Goal: Information Seeking & Learning: Learn about a topic

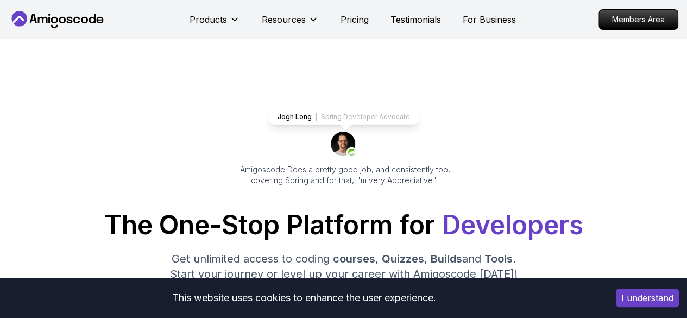
click at [276, 13] on p "Resources" at bounding box center [284, 19] width 44 height 13
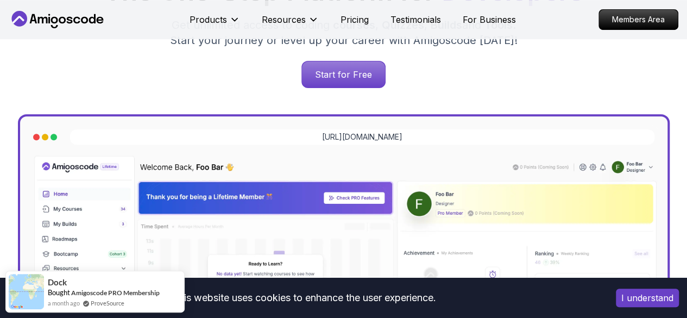
scroll to position [235, 0]
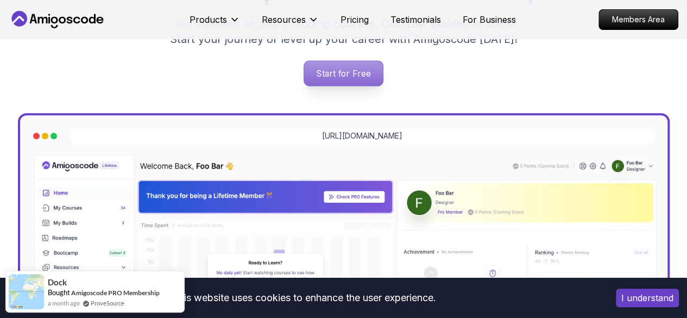
click at [359, 73] on p "Start for Free" at bounding box center [343, 73] width 79 height 25
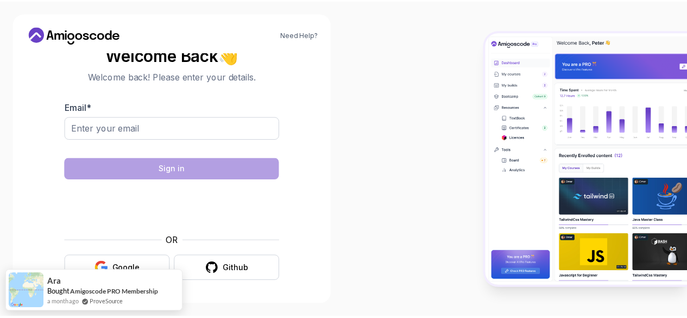
scroll to position [8, 0]
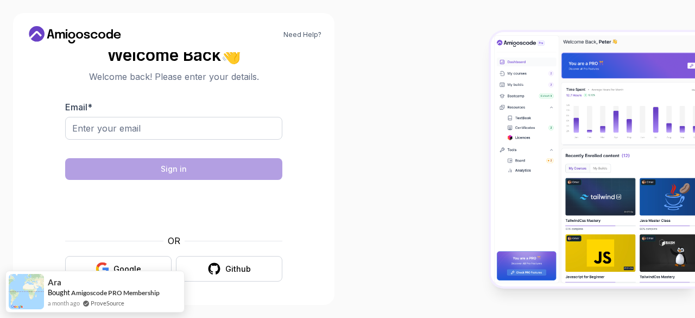
click at [71, 34] on icon at bounding box center [75, 34] width 98 height 17
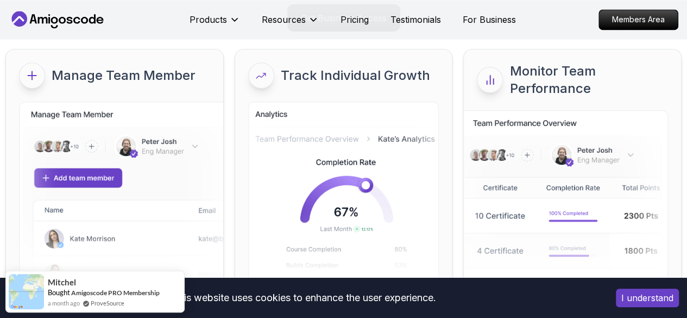
scroll to position [5029, 0]
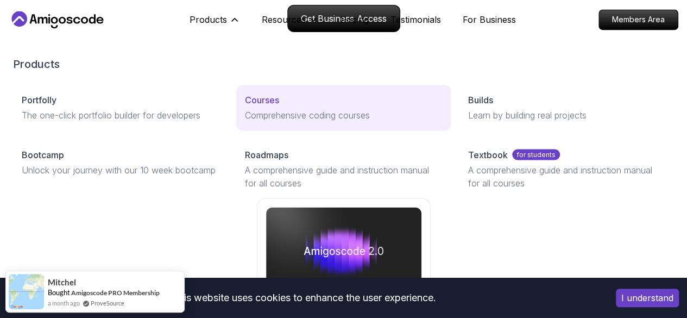
click at [245, 106] on p "Courses" at bounding box center [262, 99] width 34 height 13
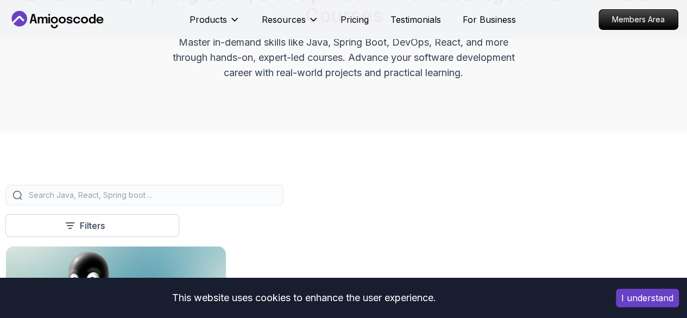
scroll to position [130, 0]
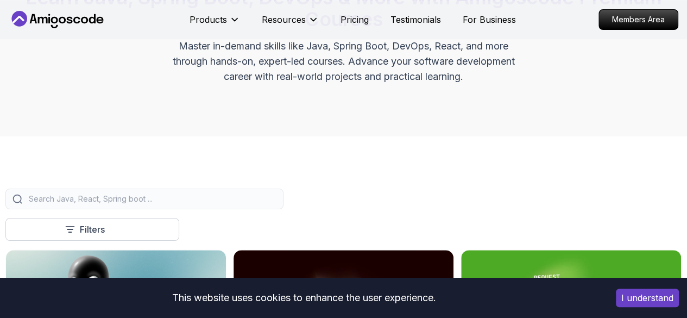
click at [283, 200] on div at bounding box center [144, 198] width 278 height 21
click at [276, 204] on input "search" at bounding box center [152, 198] width 250 height 11
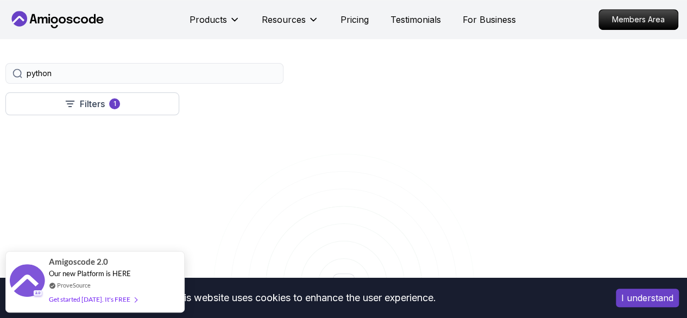
scroll to position [268, 0]
type input "python"
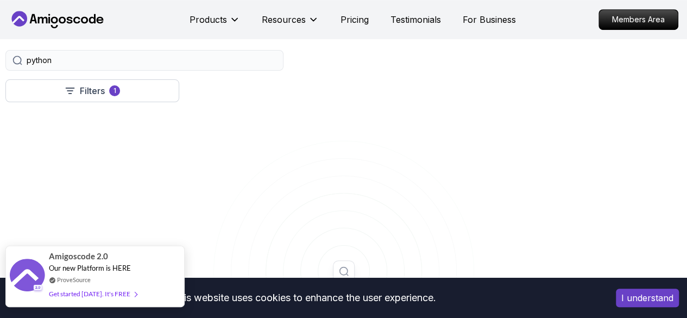
click at [68, 257] on span "Amigoscode 2.0" at bounding box center [78, 256] width 59 height 12
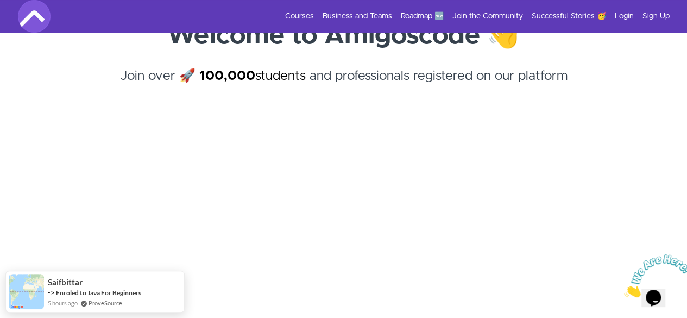
scroll to position [91, 0]
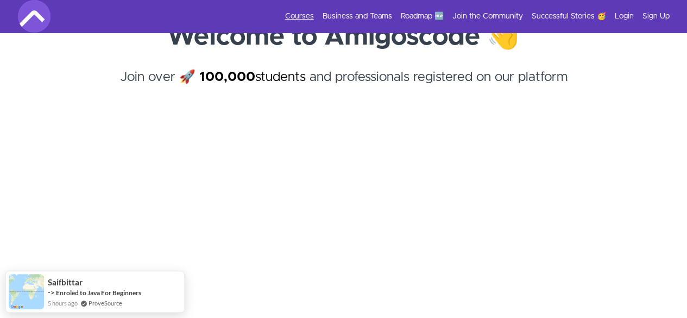
click at [306, 12] on link "Courses" at bounding box center [299, 16] width 29 height 11
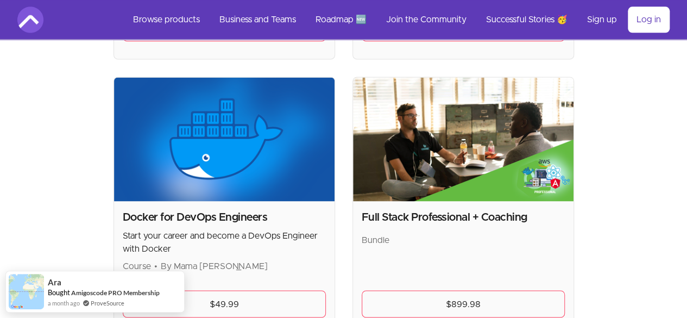
scroll to position [725, 0]
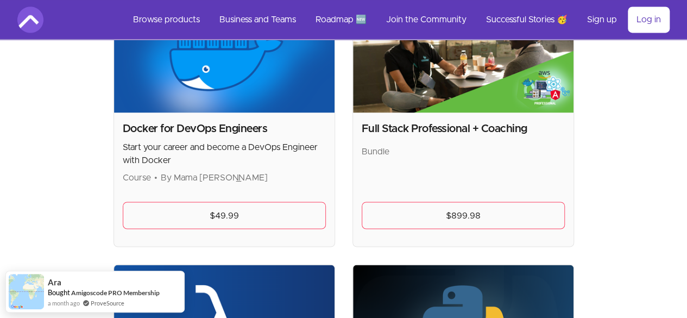
scroll to position [816, 0]
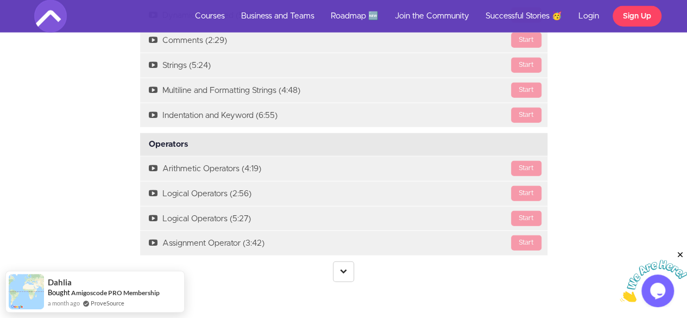
scroll to position [1267, 0]
